Goal: Navigation & Orientation: Go to known website

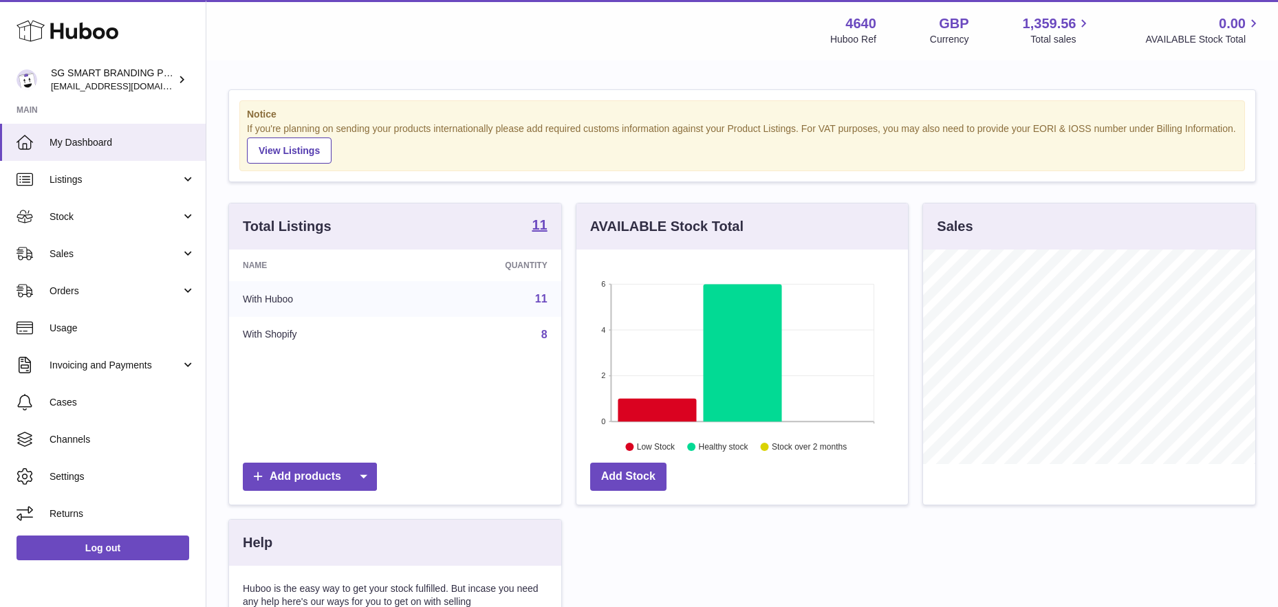
scroll to position [215, 332]
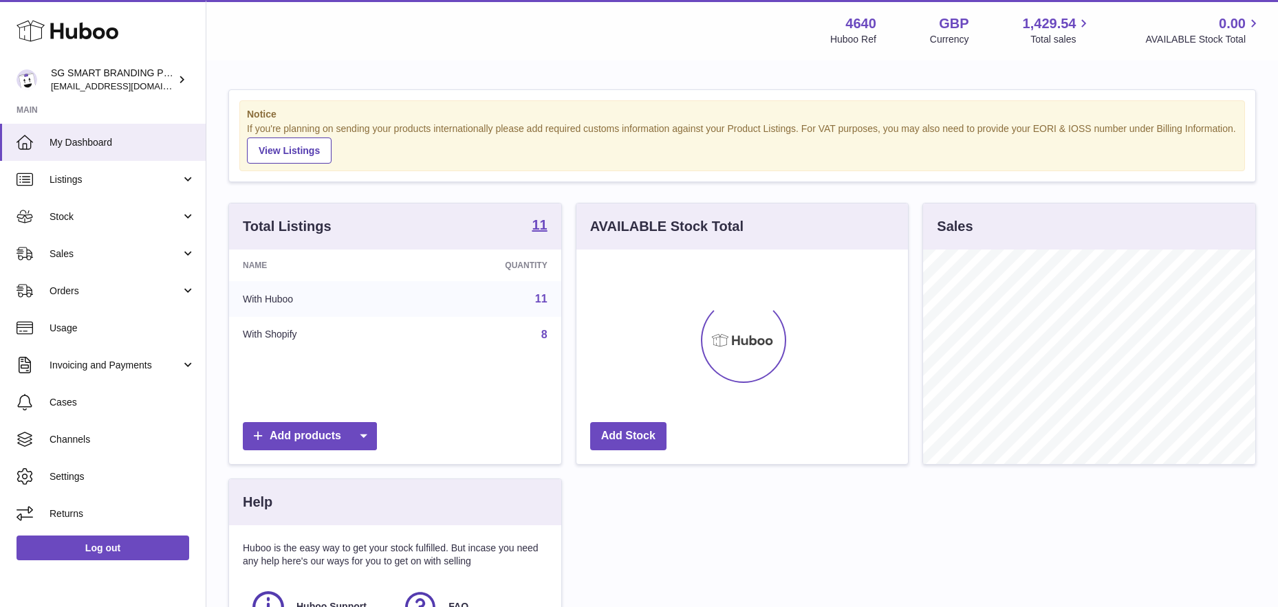
scroll to position [215, 332]
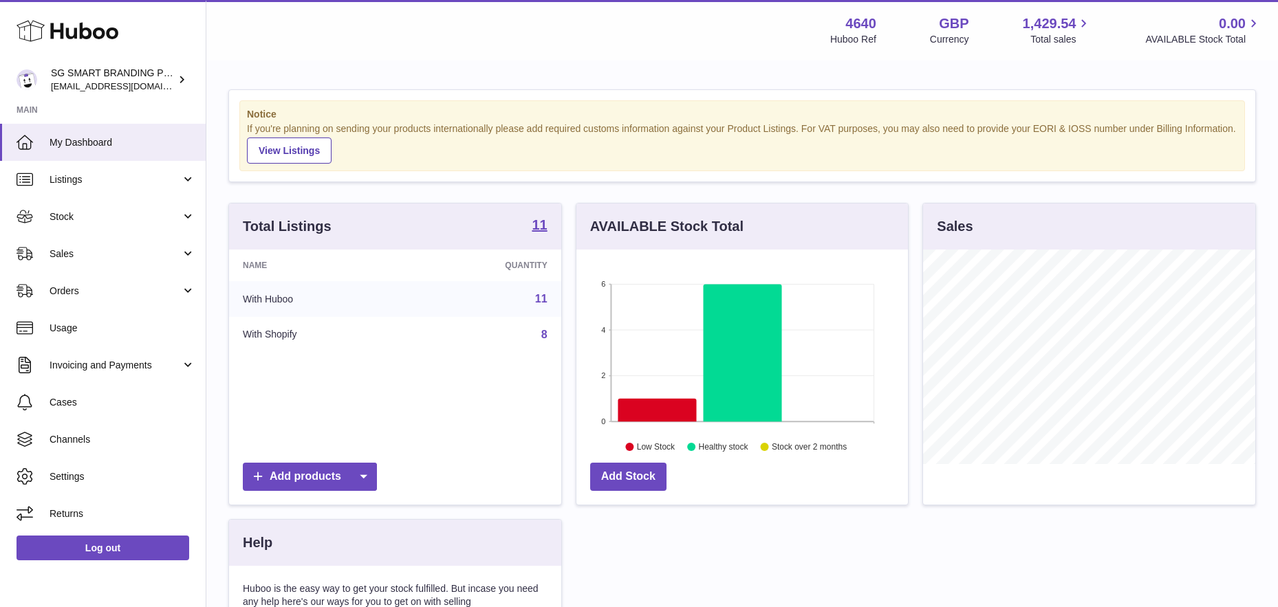
click at [389, 44] on div "Menu Huboo 4640 Huboo Ref GBP Currency 1,429.54 Total sales 0.00 AVAILABLE Stoc…" at bounding box center [742, 30] width 1039 height 32
